Goal: Obtain resource: Download file/media

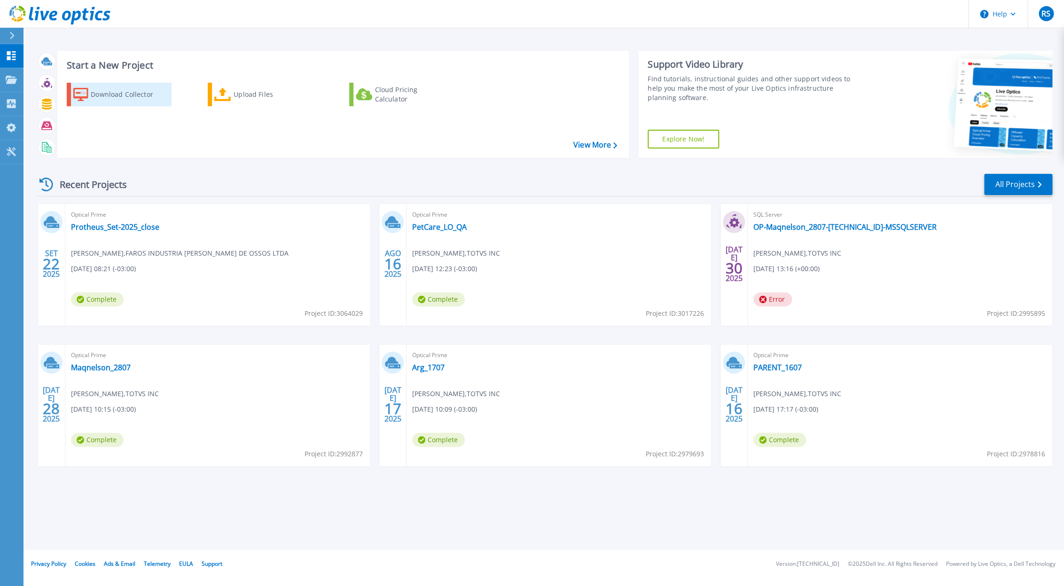
click at [104, 97] on div "Download Collector" at bounding box center [128, 94] width 75 height 19
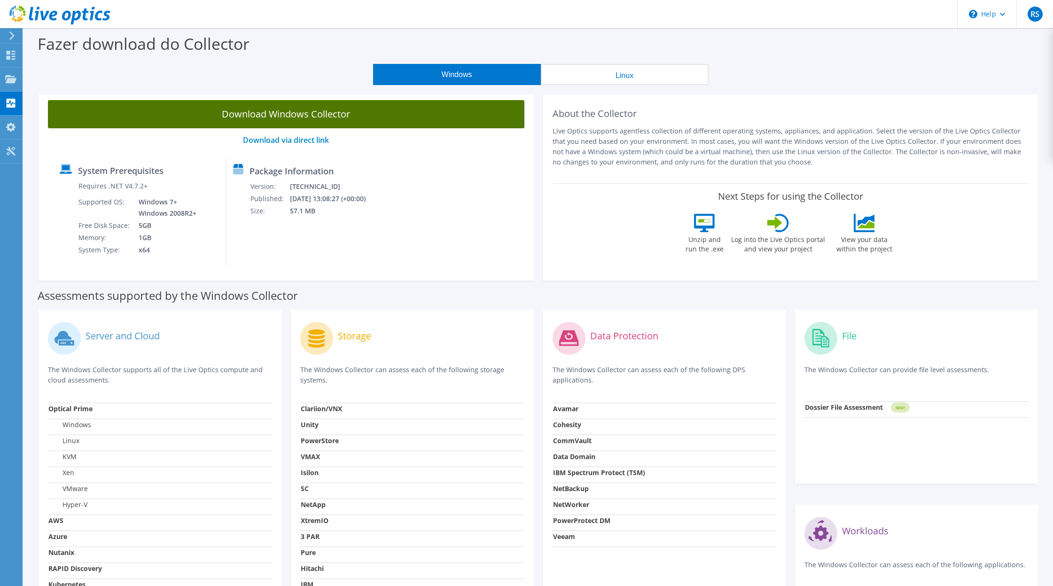
click at [355, 111] on link "Download Windows Collector" at bounding box center [286, 114] width 476 height 28
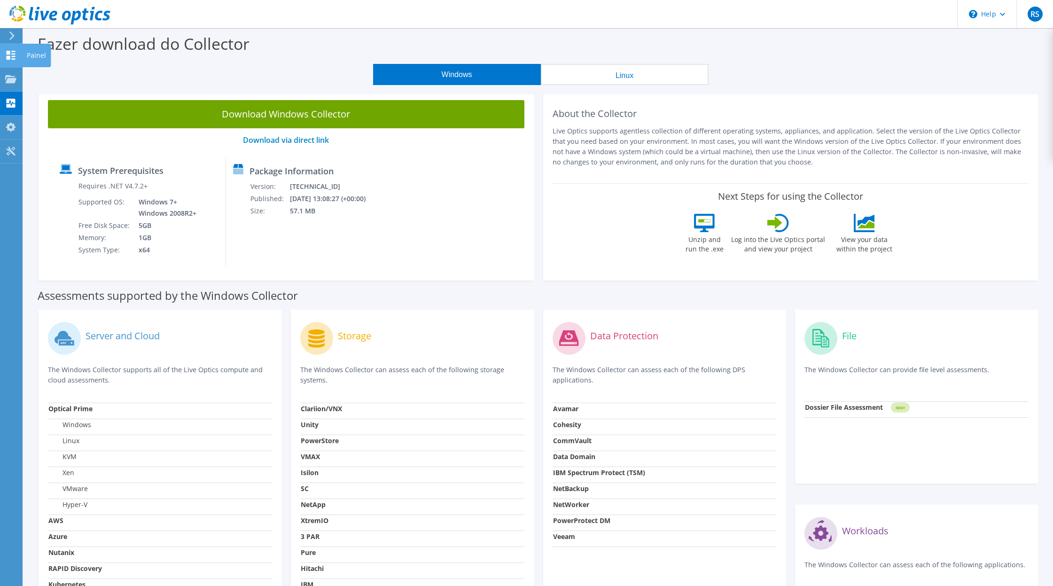
click at [11, 59] on icon at bounding box center [10, 55] width 11 height 9
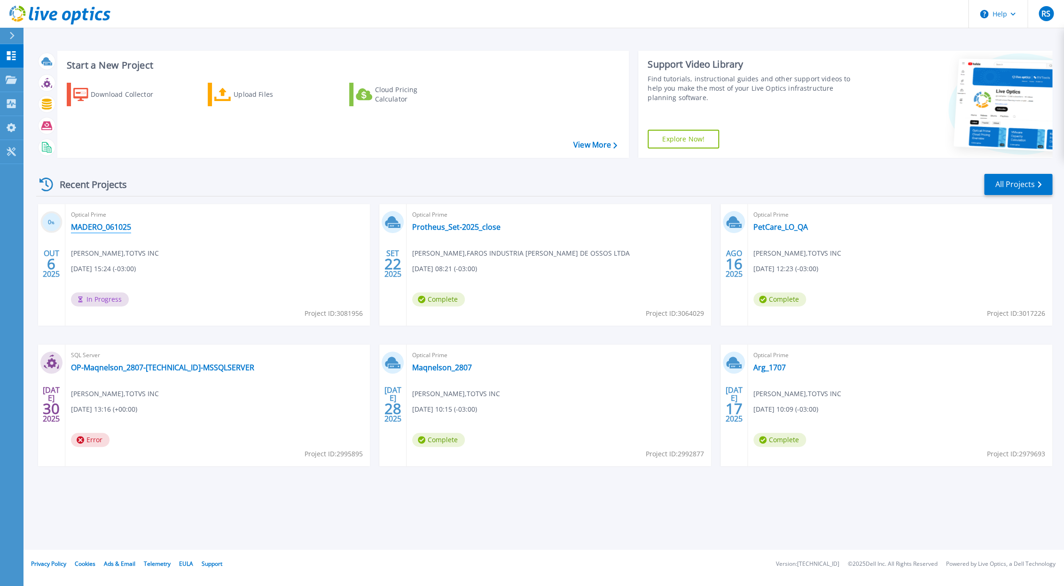
click at [82, 231] on link "MADERO_061025" at bounding box center [101, 226] width 60 height 9
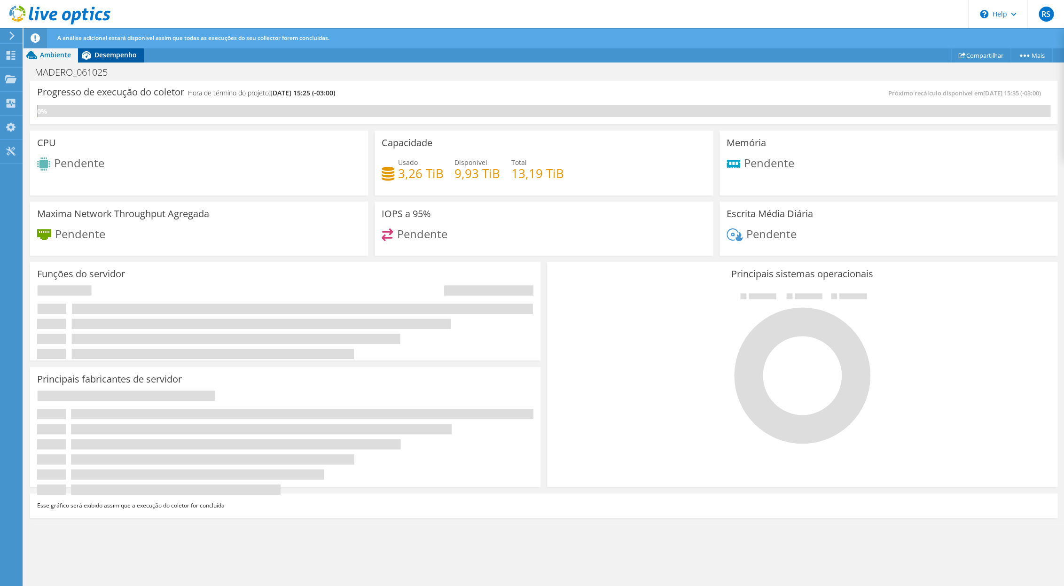
click at [109, 56] on span "Desempenho" at bounding box center [115, 54] width 42 height 9
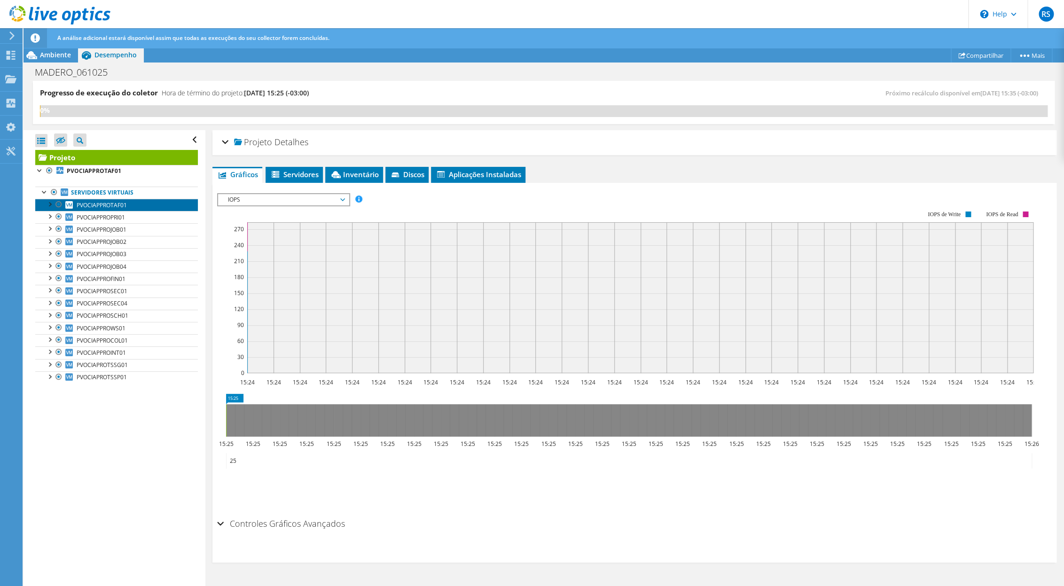
click at [119, 202] on link "PVOCIAPPROTAF01" at bounding box center [116, 205] width 163 height 12
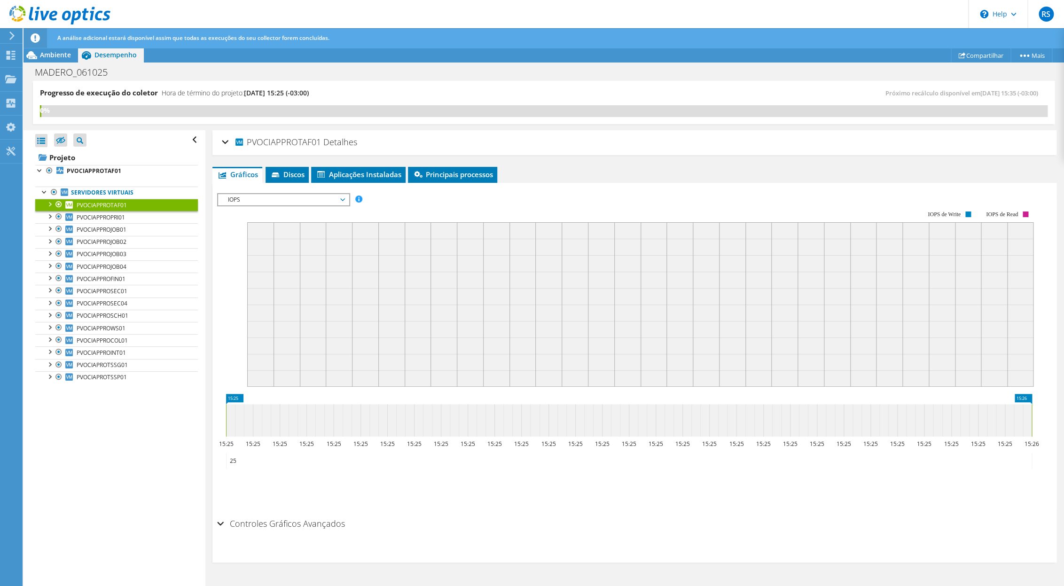
click at [107, 205] on span "PVOCIAPPROTAF01" at bounding box center [102, 205] width 50 height 8
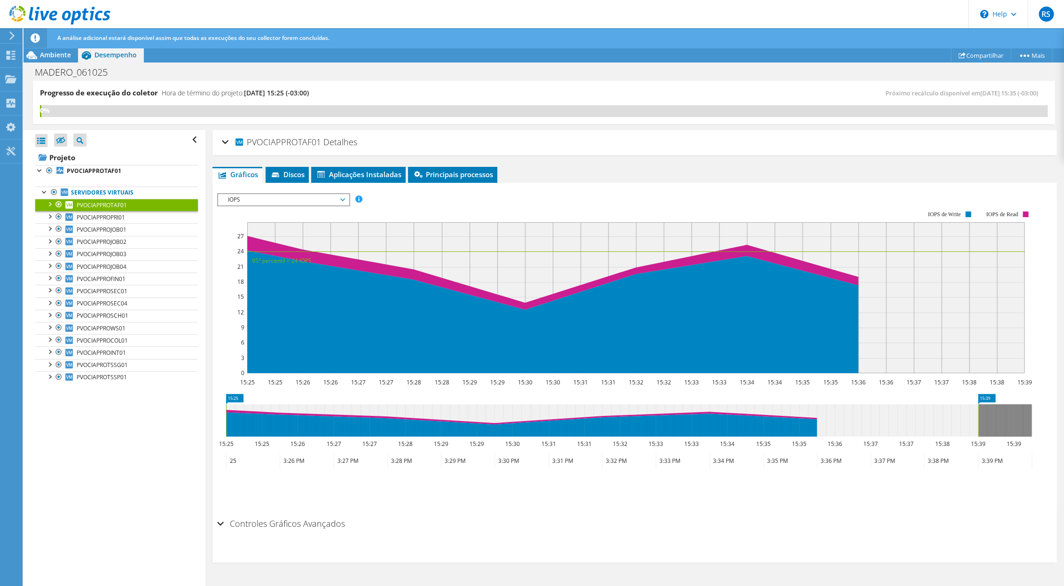
click at [326, 203] on span "IOPS" at bounding box center [283, 199] width 121 height 11
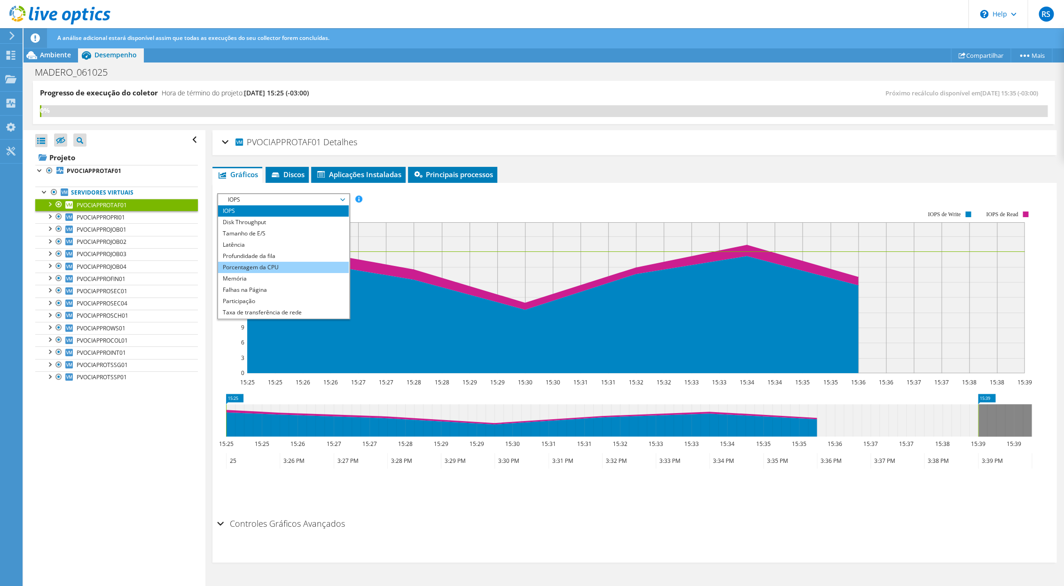
click at [258, 269] on li "Porcentagem da CPU" at bounding box center [283, 267] width 130 height 11
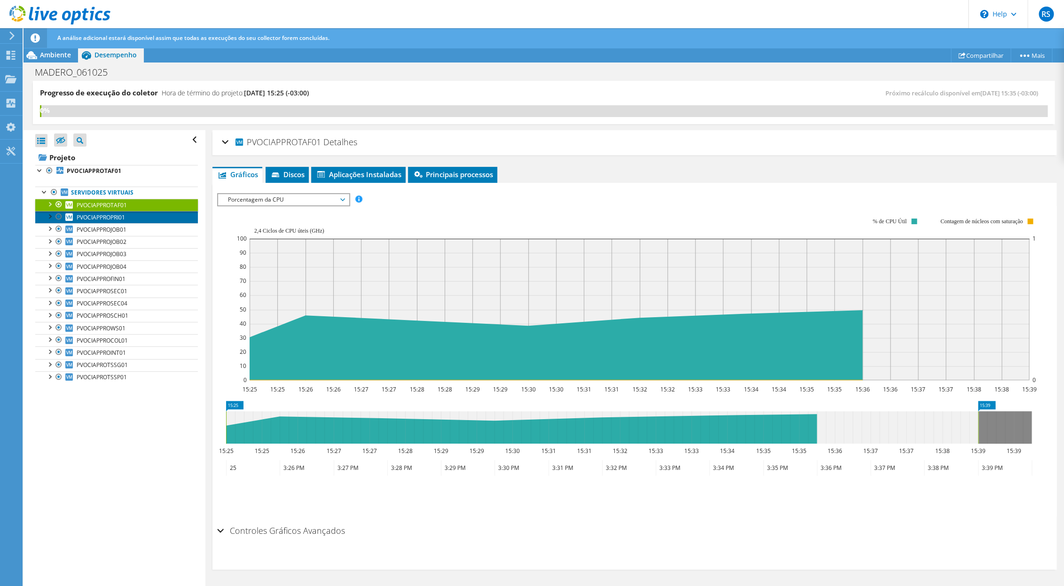
click at [111, 221] on span "PVOCIAPPROPRI01" at bounding box center [101, 217] width 48 height 8
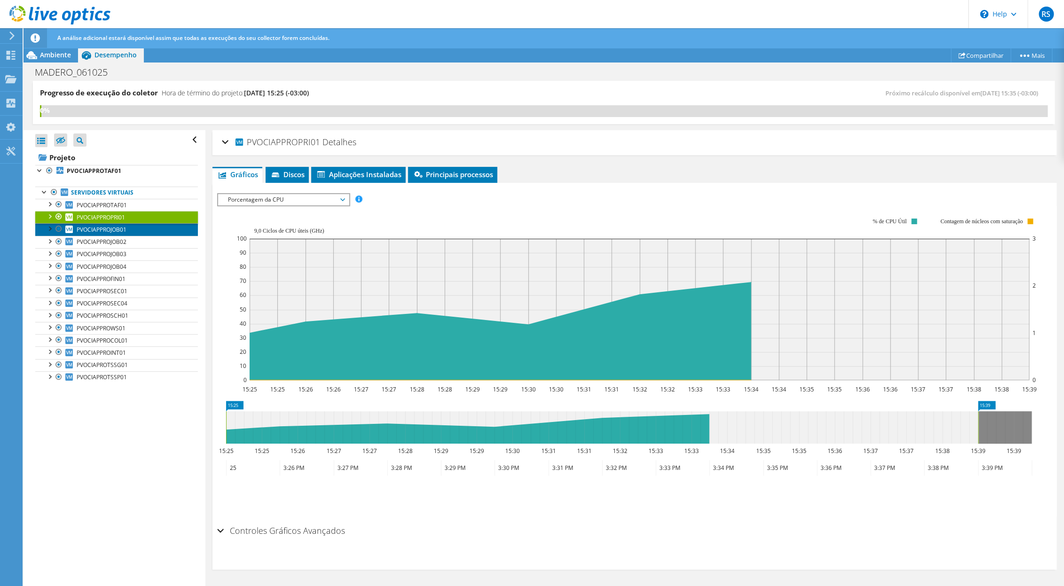
click at [102, 231] on span "PVOCIAPPROJOB01" at bounding box center [102, 230] width 50 height 8
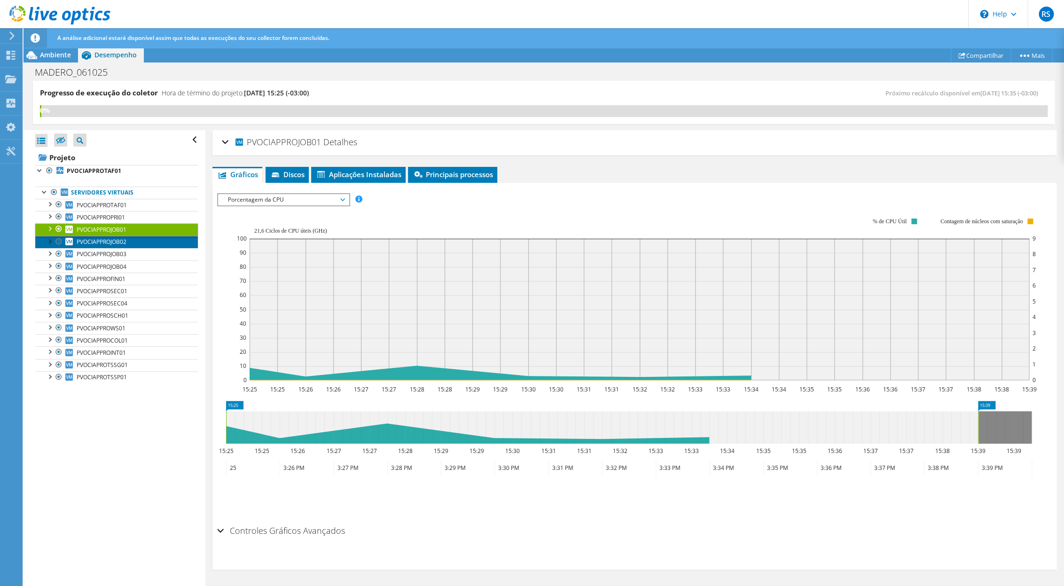
click at [97, 245] on span "PVOCIAPPROJOB02" at bounding box center [102, 242] width 50 height 8
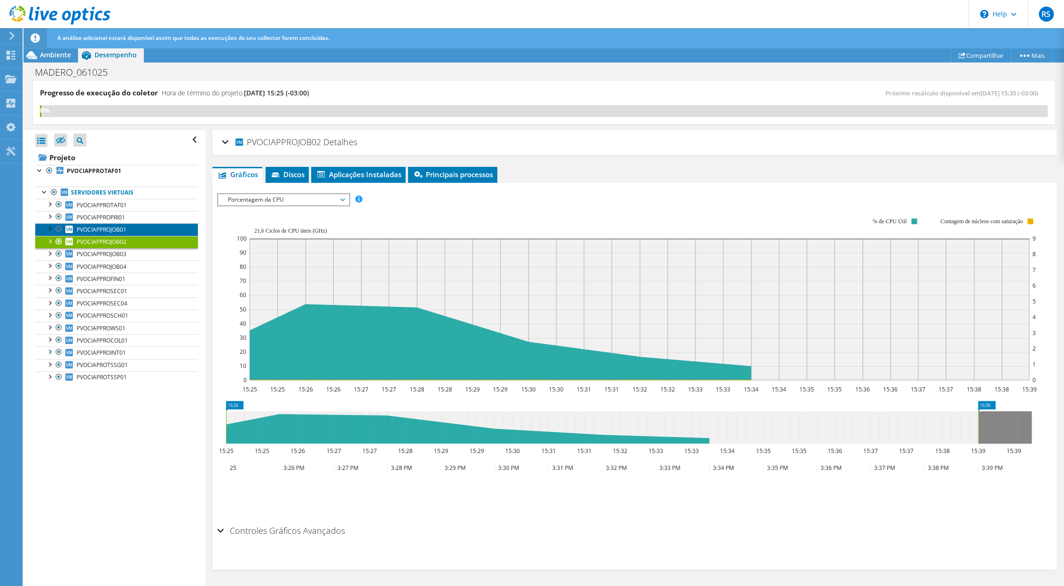
click at [104, 233] on span "PVOCIAPPROJOB01" at bounding box center [102, 230] width 50 height 8
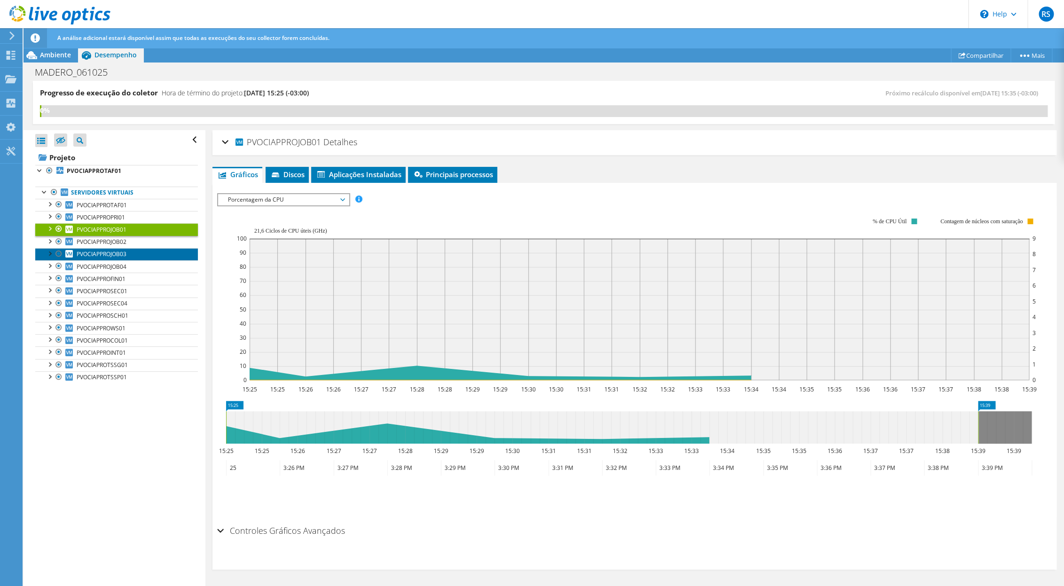
click at [100, 257] on span "PVOCIAPPROJOB03" at bounding box center [102, 254] width 50 height 8
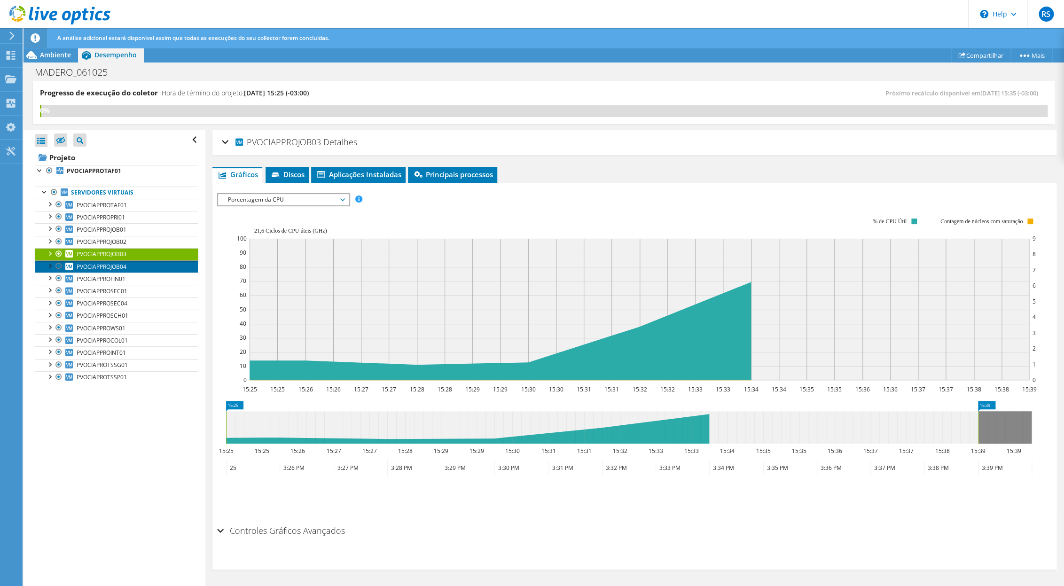
click at [96, 266] on span "PVOCIAPPROJOB04" at bounding box center [102, 267] width 50 height 8
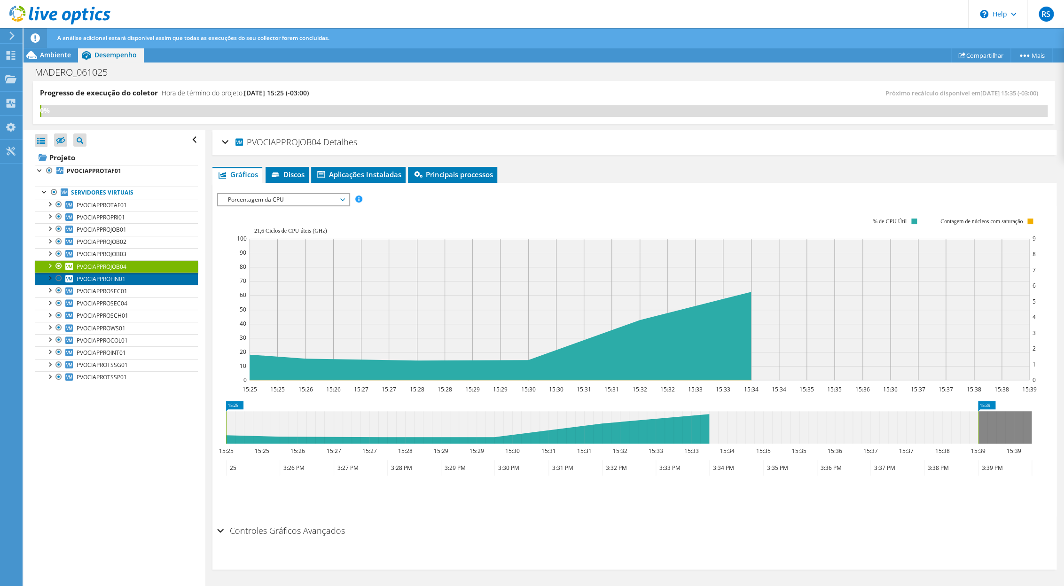
click at [86, 280] on span "PVOCIAPPROFIN01" at bounding box center [101, 279] width 49 height 8
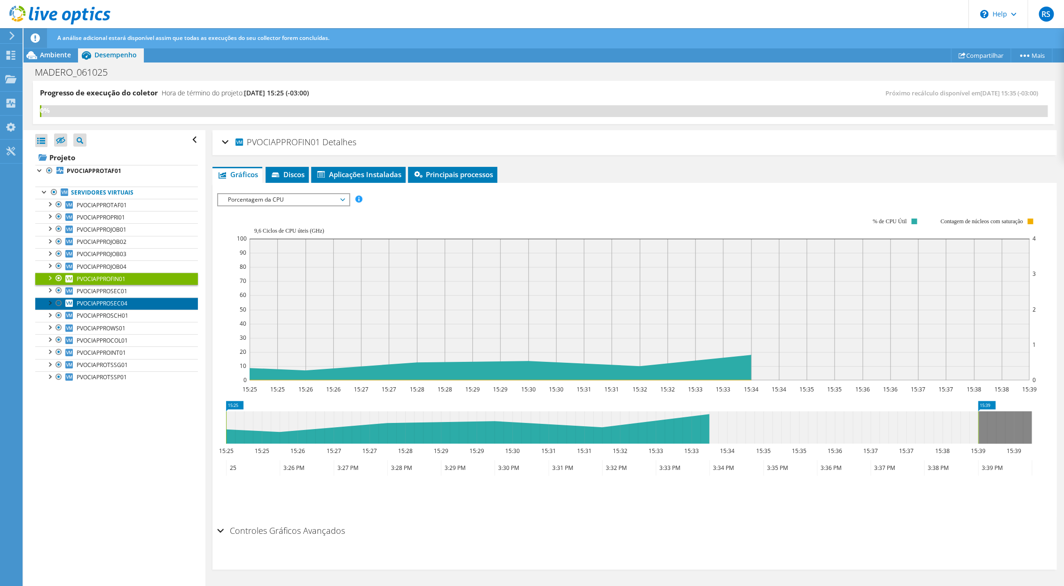
click at [90, 301] on link "PVOCIAPPROSEC04" at bounding box center [116, 303] width 163 height 12
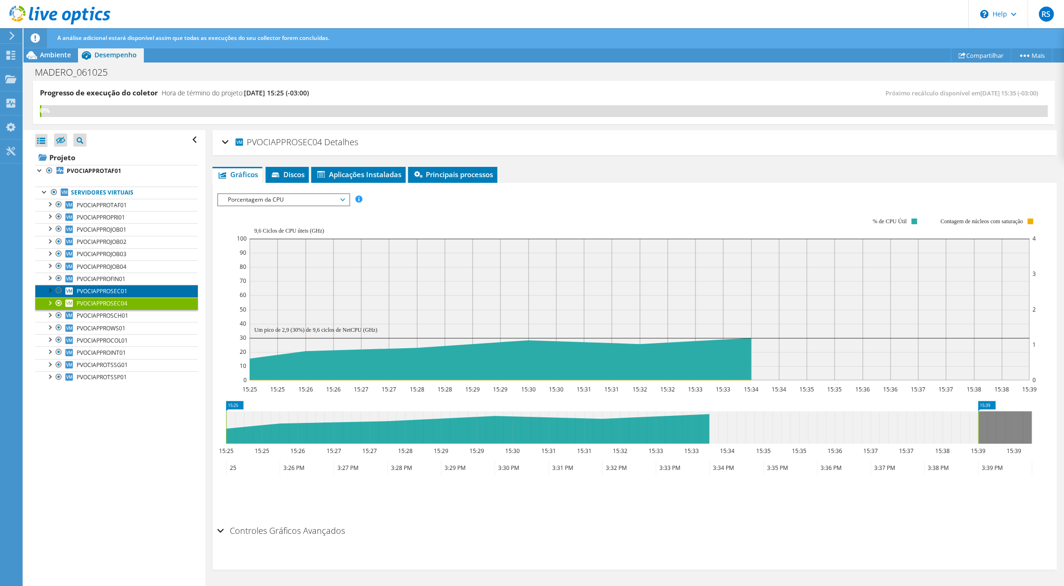
click at [95, 292] on span "PVOCIAPPROSEC01" at bounding box center [102, 291] width 51 height 8
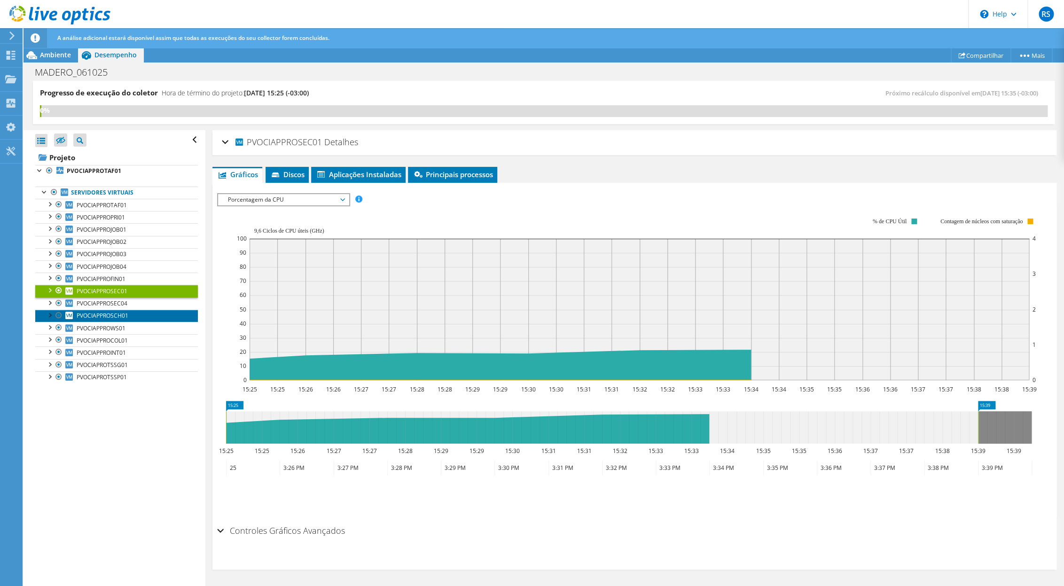
click at [111, 322] on link "PVOCIAPPROSCH01" at bounding box center [116, 316] width 163 height 12
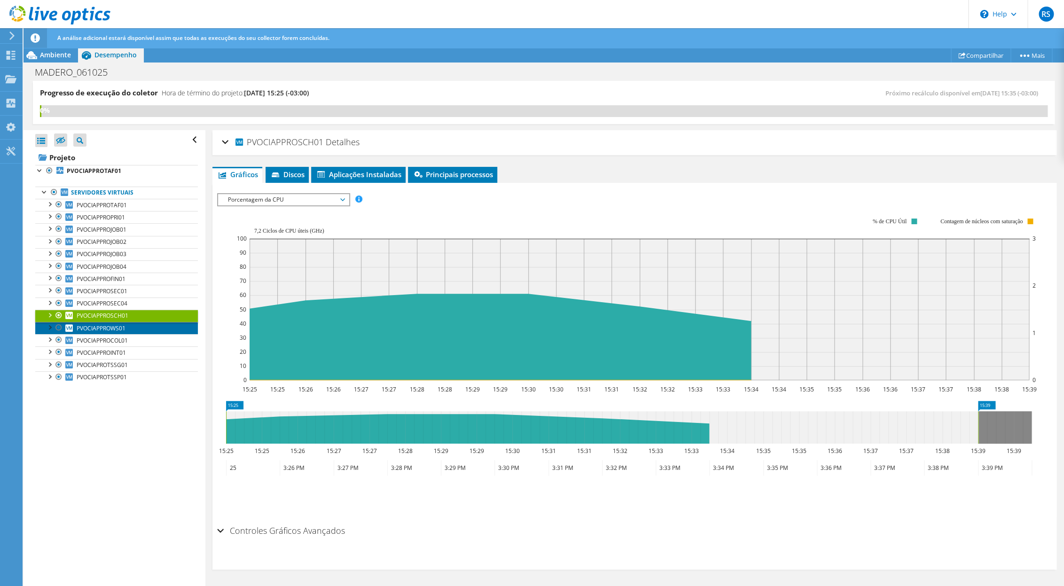
click at [107, 334] on link "PVOCIAPPROWS01" at bounding box center [116, 328] width 163 height 12
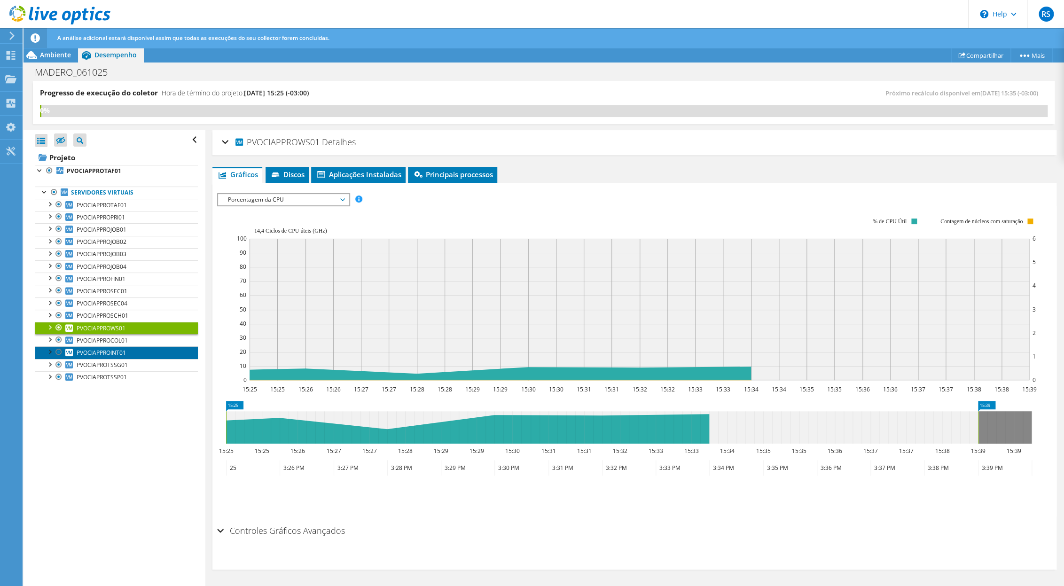
click at [112, 353] on span "PVOCIAPPROINT01" at bounding box center [101, 353] width 49 height 8
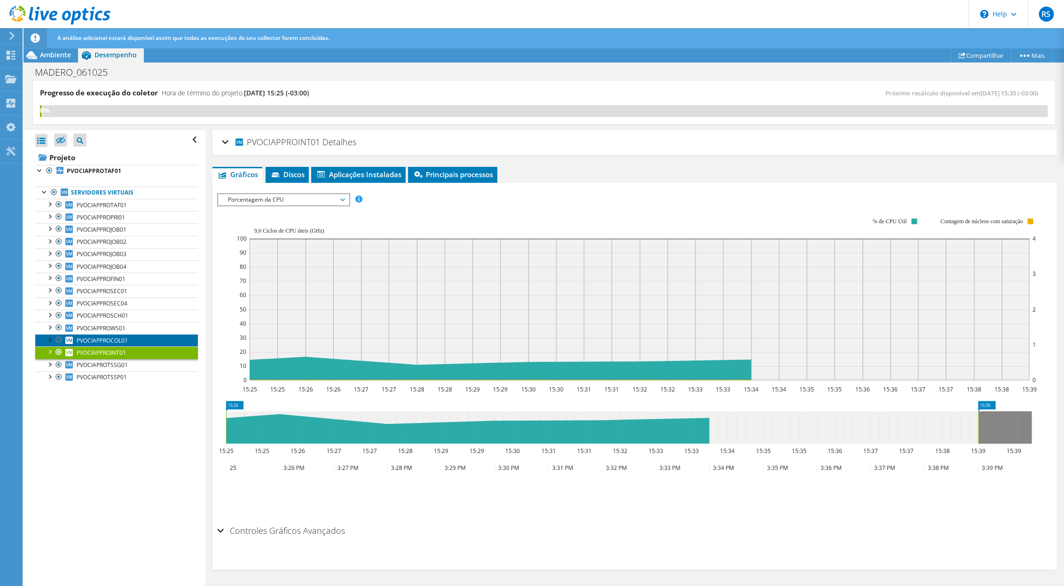
click at [125, 343] on span "PVOCIAPPROCOL01" at bounding box center [102, 340] width 51 height 8
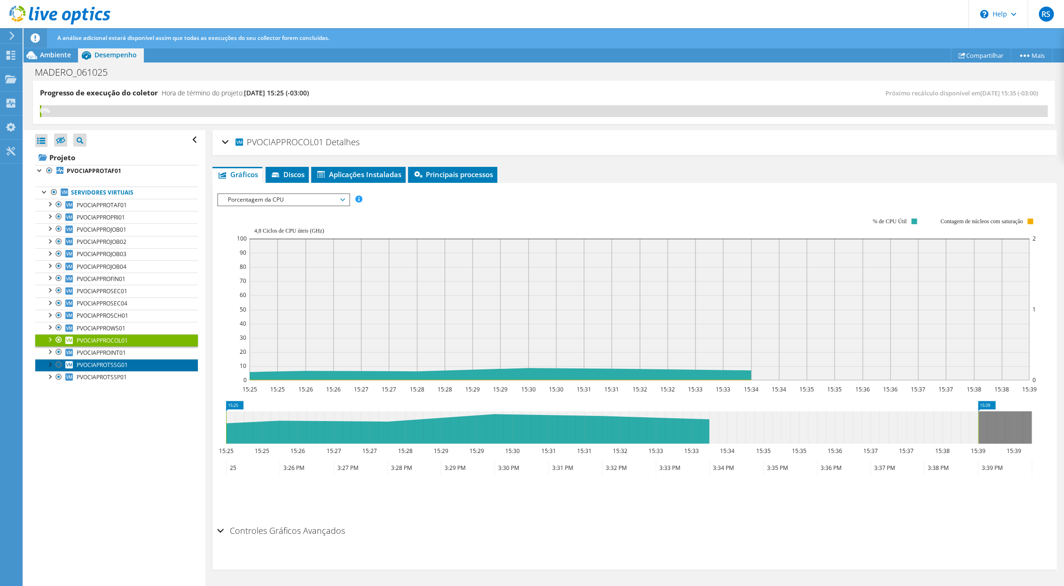
click at [116, 367] on span "PVOCIAPROTSSG01" at bounding box center [102, 365] width 51 height 8
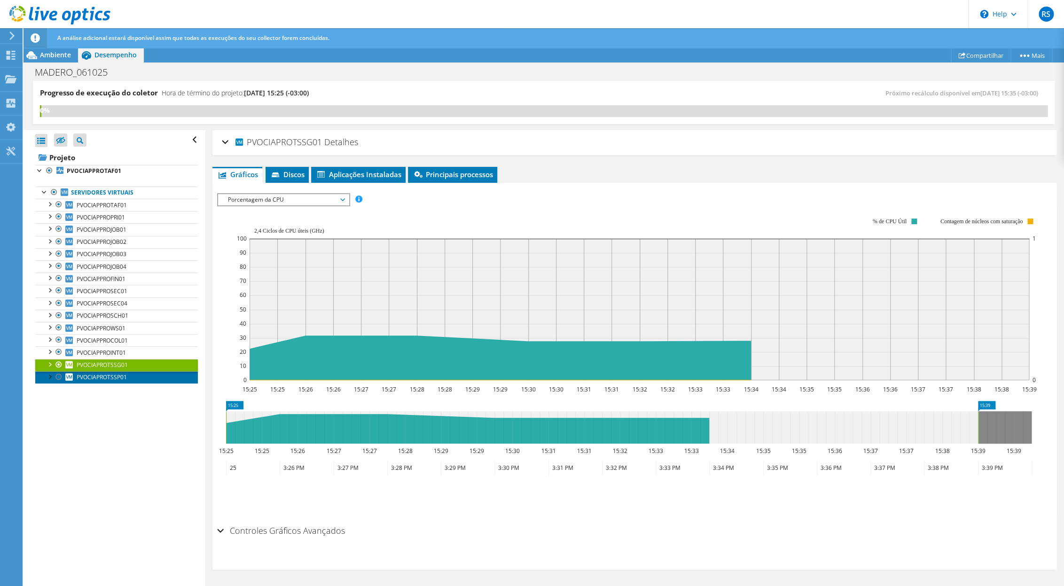
click at [112, 383] on link "PVOCIAPROTSSP01" at bounding box center [116, 377] width 163 height 12
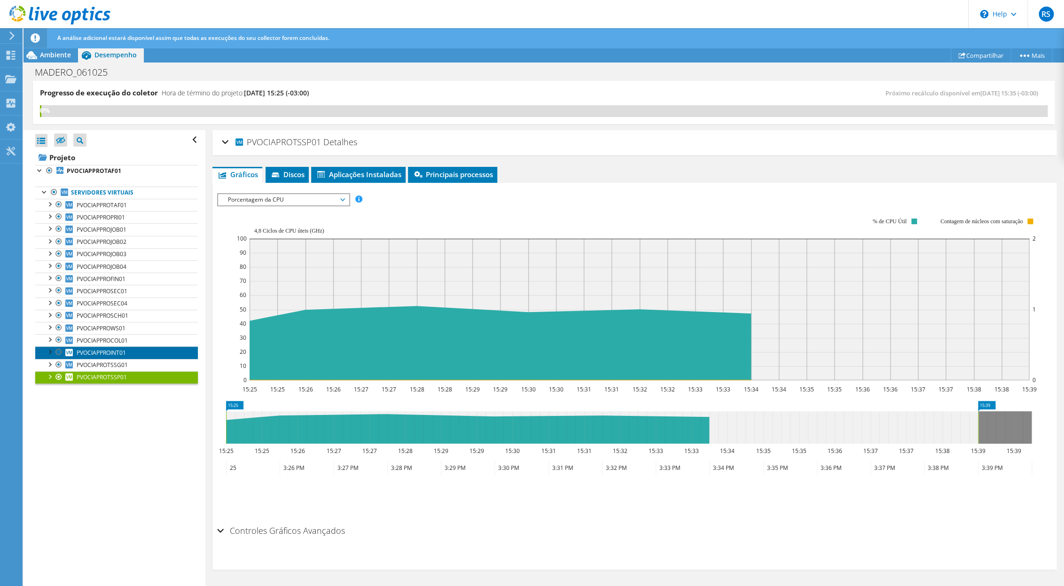
click at [121, 355] on span "PVOCIAPPROINT01" at bounding box center [101, 353] width 49 height 8
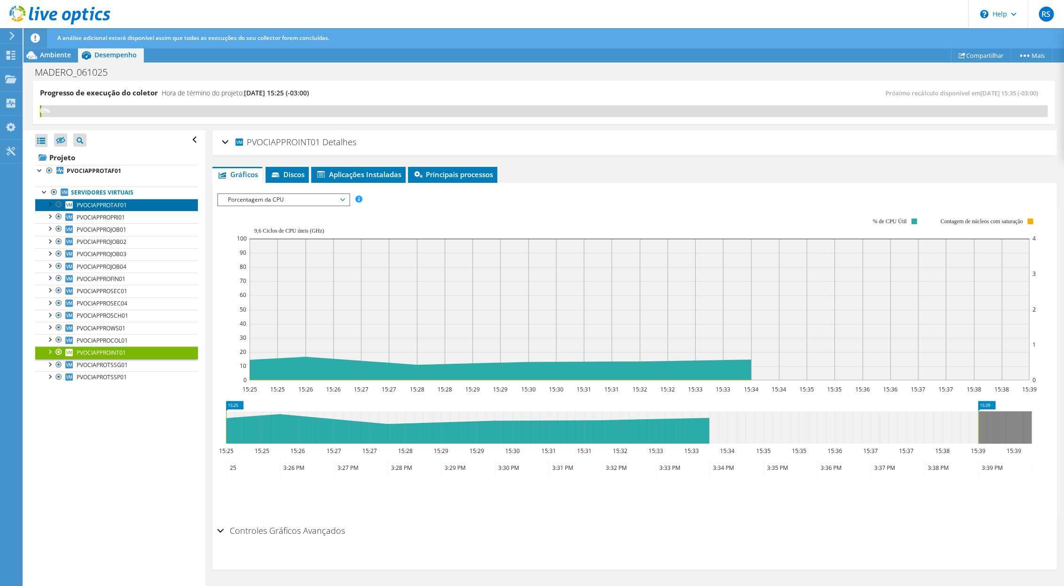
click at [138, 208] on link "PVOCIAPPROTAF01" at bounding box center [116, 205] width 163 height 12
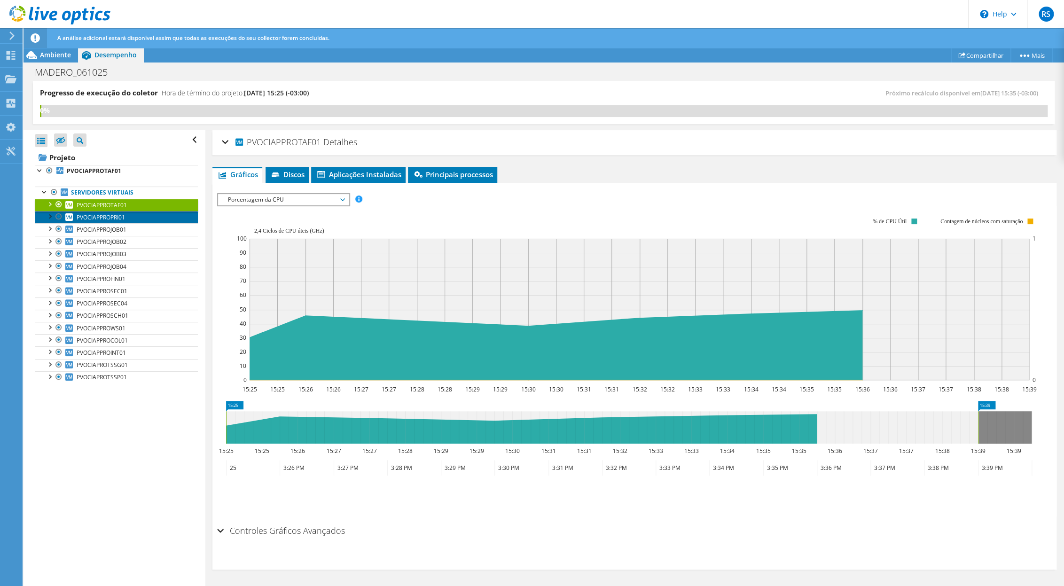
click at [119, 221] on span "PVOCIAPPROPRI01" at bounding box center [101, 217] width 48 height 8
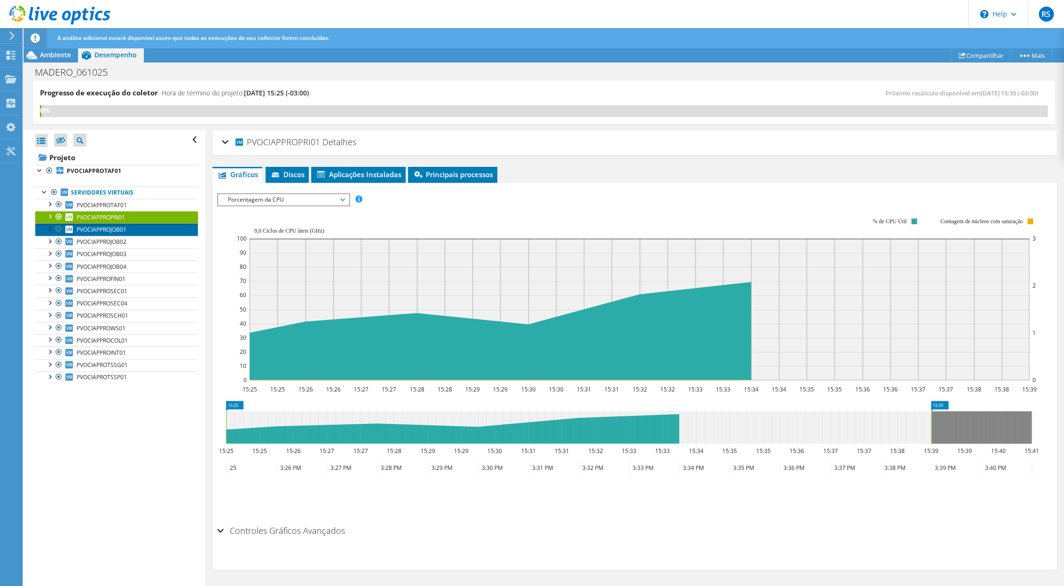
click at [146, 231] on link "PVOCIAPPROJOB01" at bounding box center [116, 229] width 163 height 12
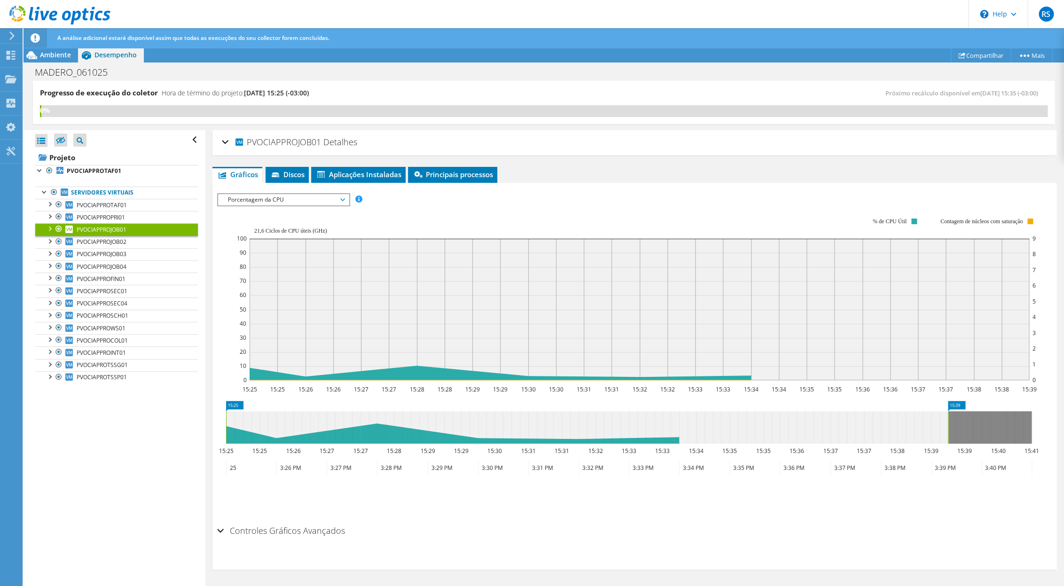
drag, startPoint x: 932, startPoint y: 428, endPoint x: 1109, endPoint y: 413, distance: 178.3
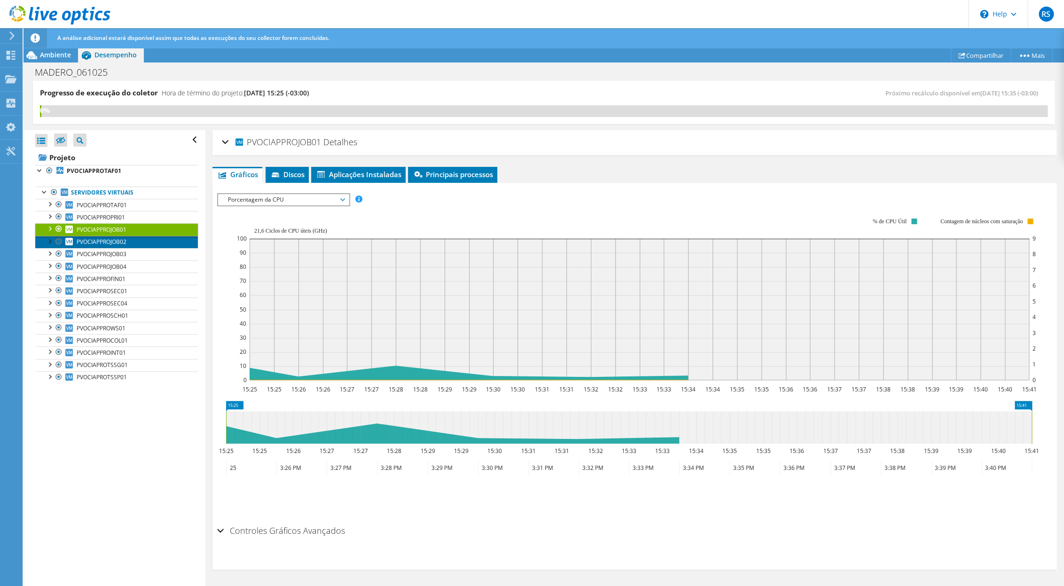
click at [139, 244] on link "PVOCIAPPROJOB02" at bounding box center [116, 242] width 163 height 12
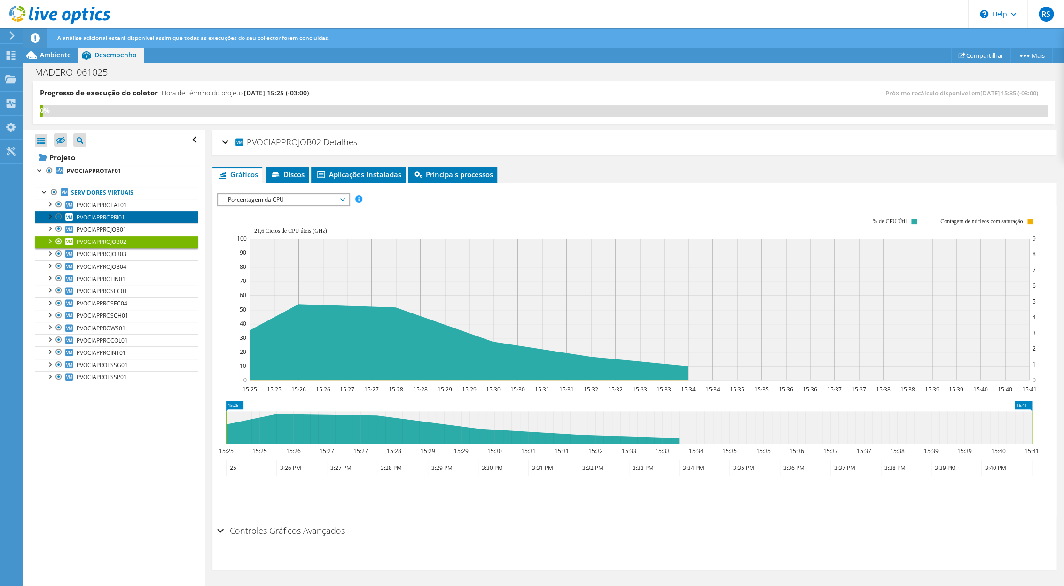
click at [132, 221] on link "PVOCIAPPROPRI01" at bounding box center [116, 217] width 163 height 12
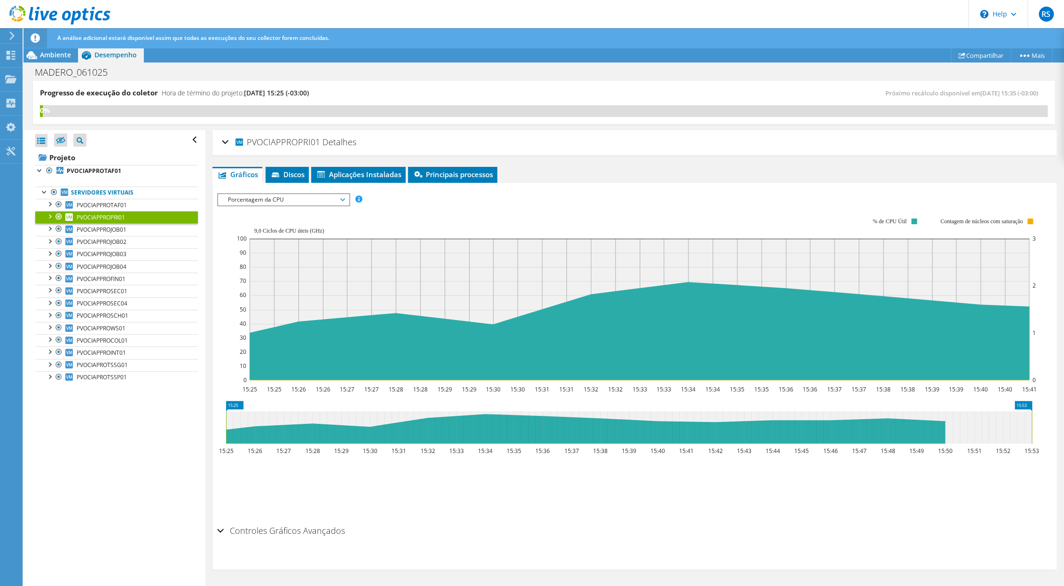
drag, startPoint x: 685, startPoint y: 426, endPoint x: 1162, endPoint y: 418, distance: 476.6
